Goal: Task Accomplishment & Management: Manage account settings

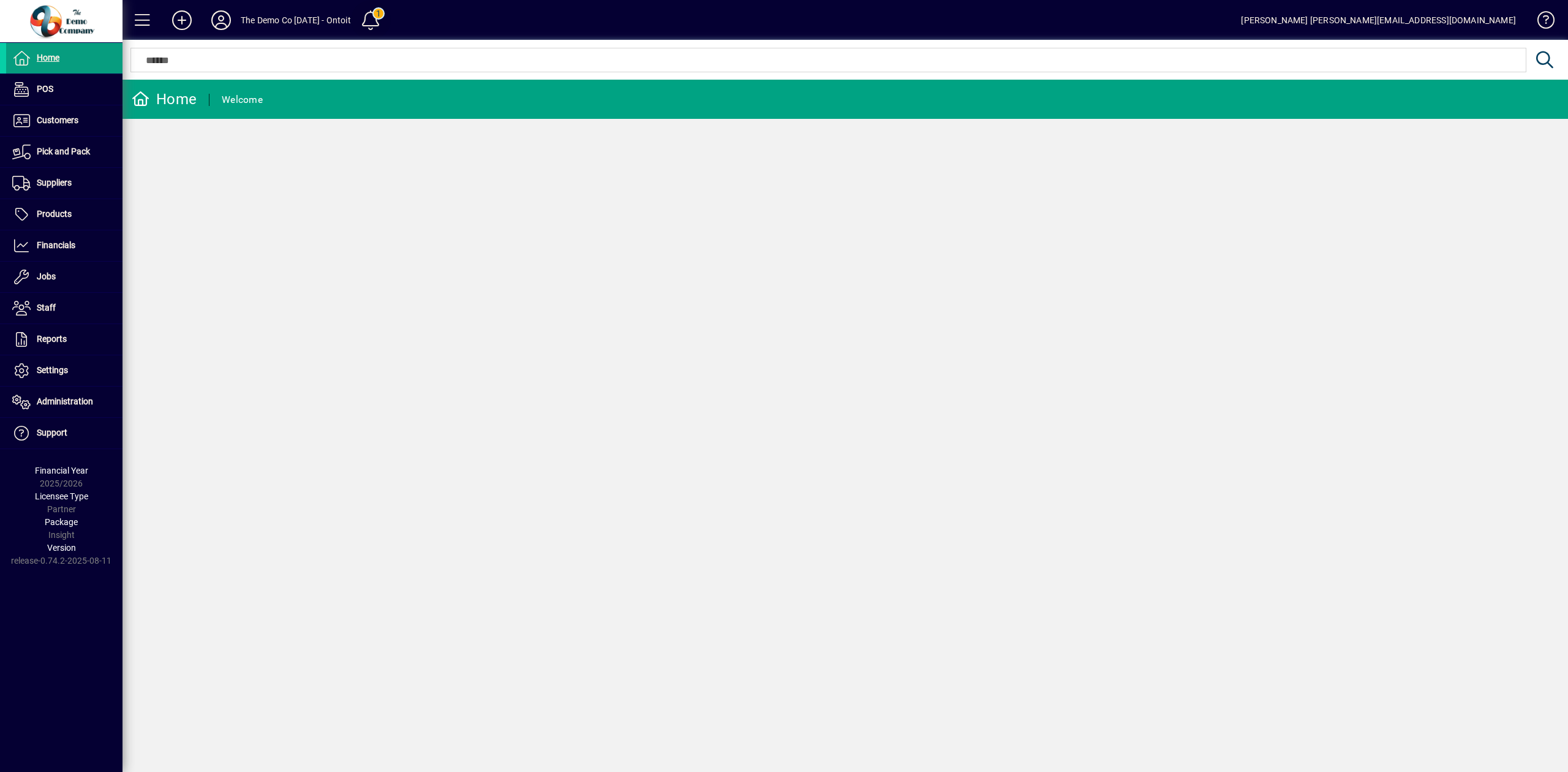
click at [384, 20] on span at bounding box center [370, 20] width 29 height 29
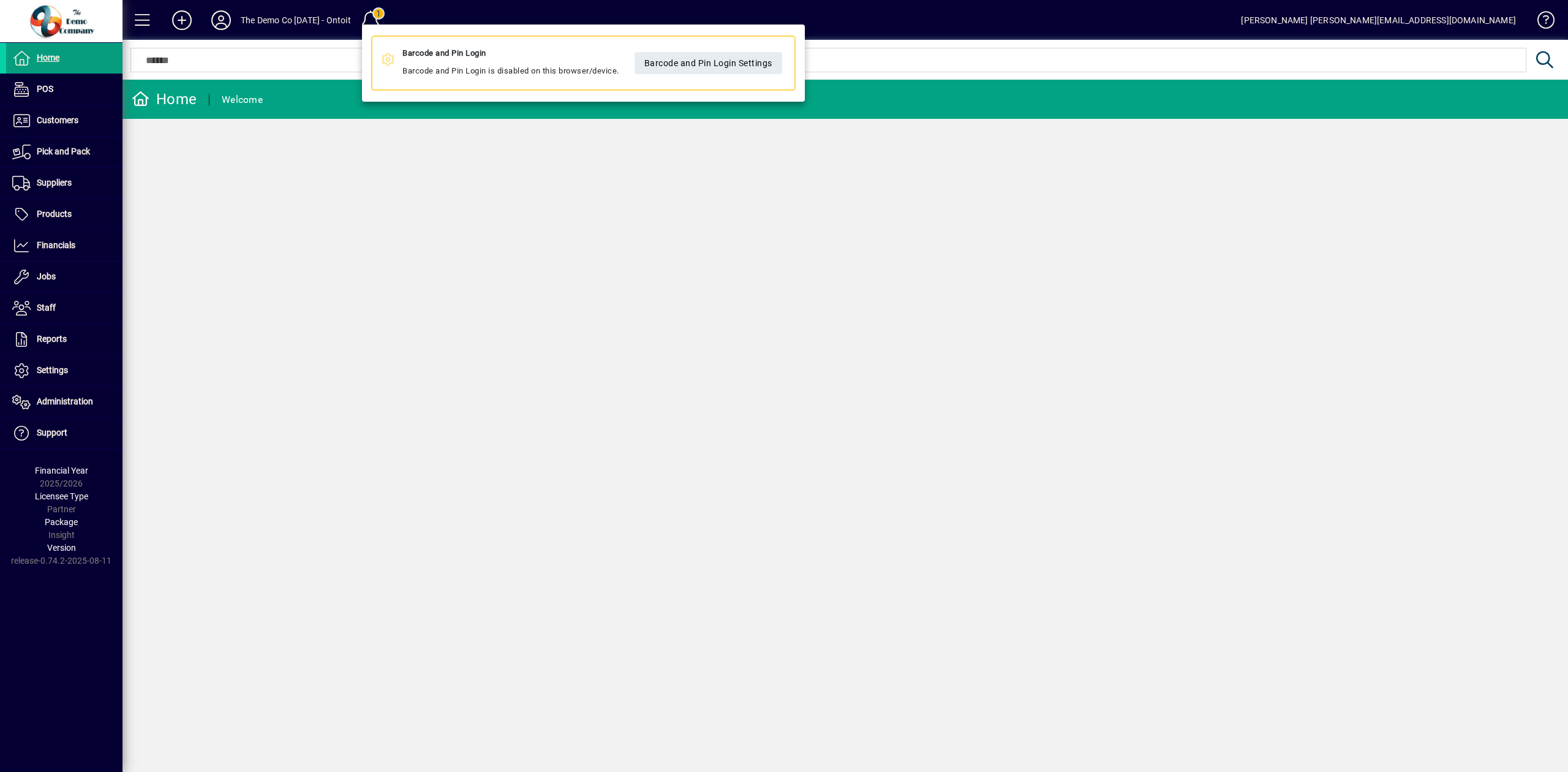
click at [505, 216] on div at bounding box center [784, 386] width 1568 height 772
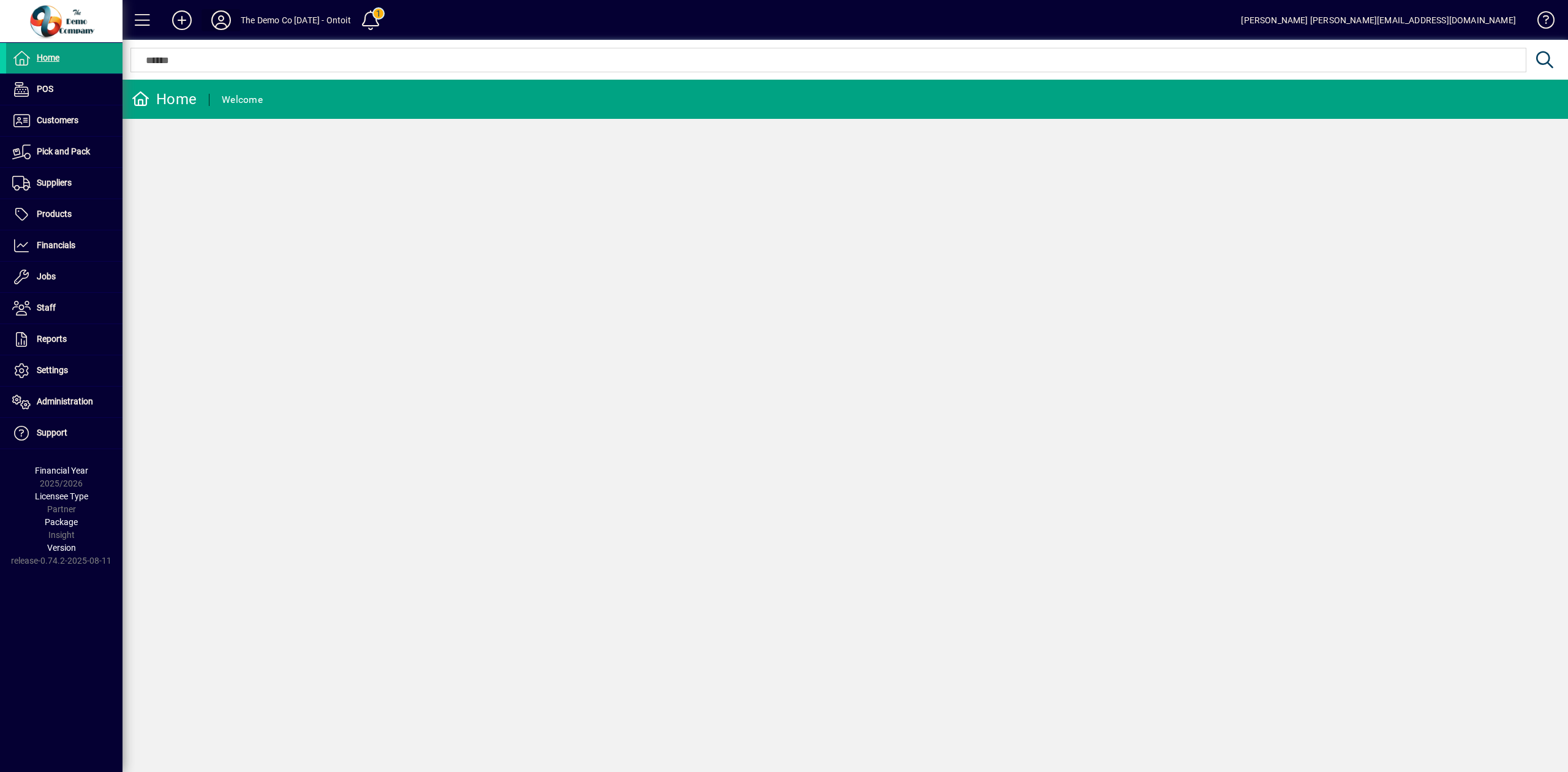
click at [224, 25] on icon at bounding box center [221, 20] width 25 height 19
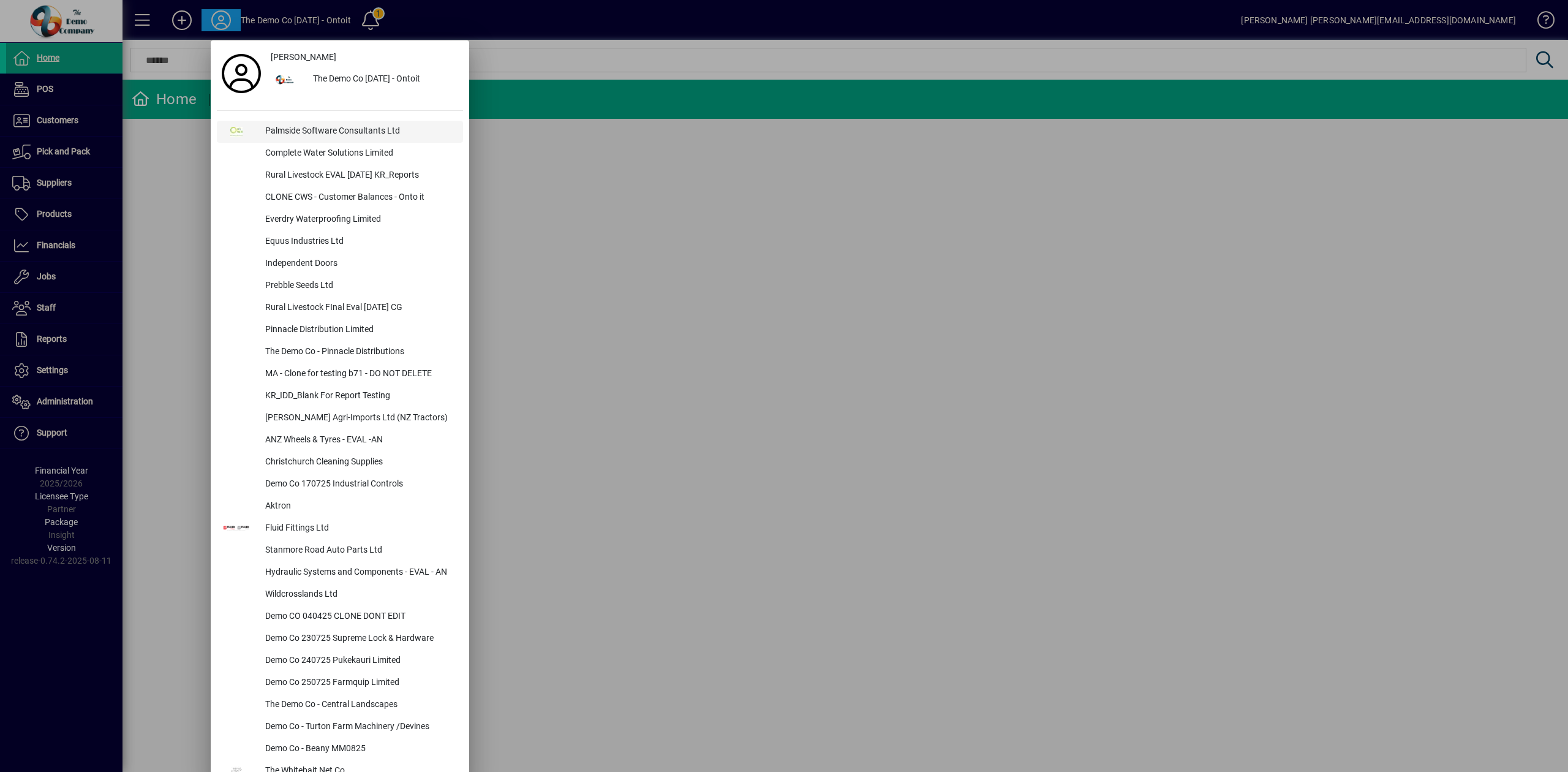
click at [291, 131] on div "Palmside Software Consultants Ltd" at bounding box center [359, 131] width 208 height 22
